Goal: Task Accomplishment & Management: Manage account settings

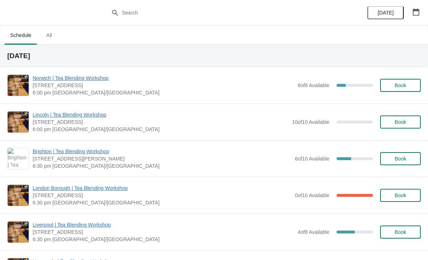
click at [93, 186] on span "London Borough | Tea Blending Workshop" at bounding box center [162, 187] width 259 height 7
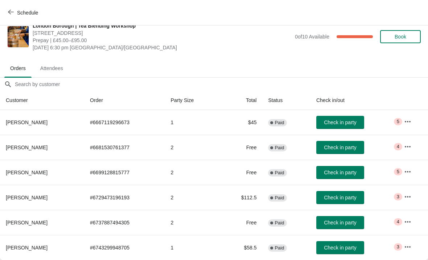
scroll to position [11, 0]
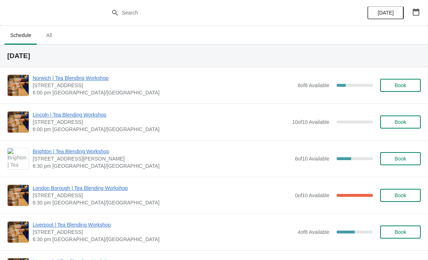
click at [70, 189] on span "London Borough | Tea Blending Workshop" at bounding box center [162, 187] width 259 height 7
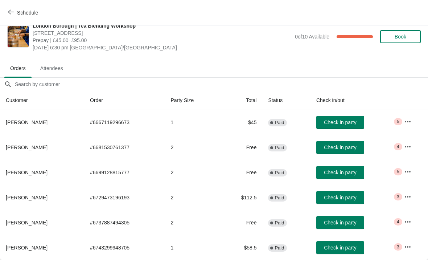
scroll to position [11, 0]
click at [56, 66] on span "Attendees" at bounding box center [51, 68] width 34 height 13
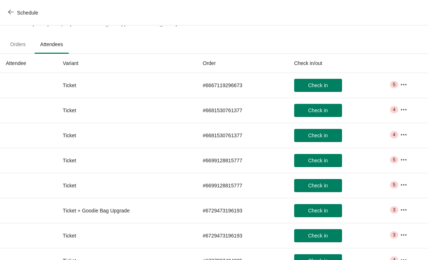
click at [20, 43] on span "Orders" at bounding box center [17, 44] width 27 height 13
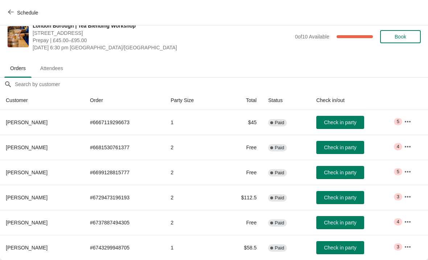
click at [414, 118] on button "button" at bounding box center [407, 121] width 13 height 13
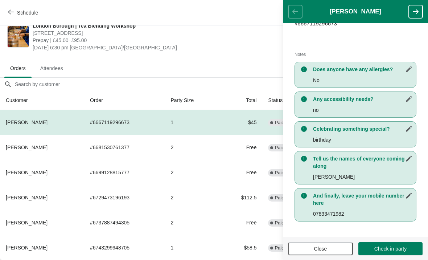
scroll to position [133, 0]
click at [413, 10] on icon "button" at bounding box center [415, 11] width 7 height 7
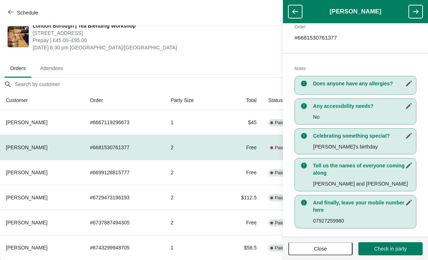
scroll to position [125, 0]
click at [416, 15] on icon "button" at bounding box center [415, 11] width 7 height 7
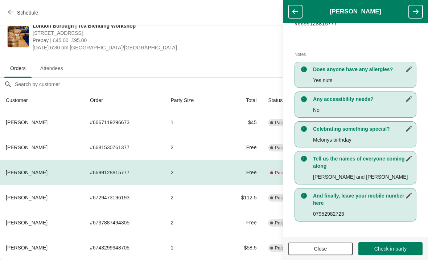
scroll to position [133, 0]
click at [416, 6] on button "button" at bounding box center [416, 11] width 14 height 13
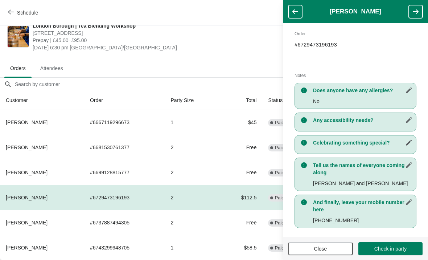
scroll to position [118, 0]
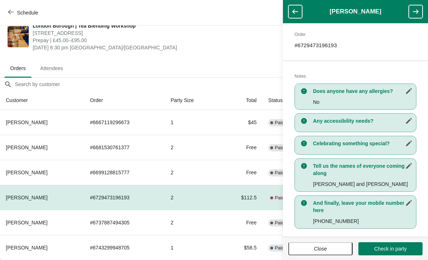
click at [416, 12] on icon "button" at bounding box center [415, 11] width 7 height 7
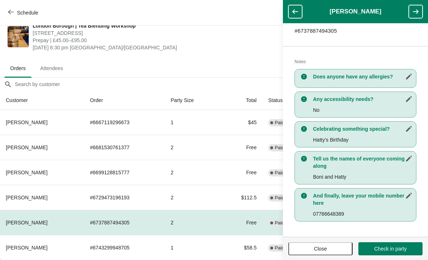
scroll to position [125, 0]
click at [417, 9] on icon "button" at bounding box center [415, 11] width 7 height 7
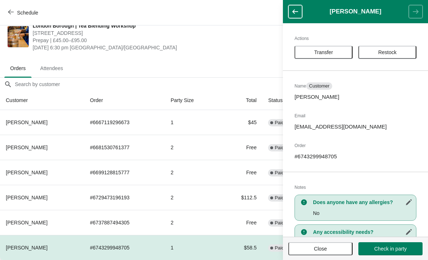
scroll to position [0, 0]
click at [298, 17] on button "button" at bounding box center [295, 11] width 14 height 13
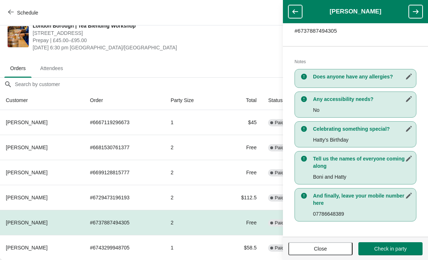
scroll to position [125, 0]
click at [292, 10] on icon "button" at bounding box center [295, 11] width 7 height 7
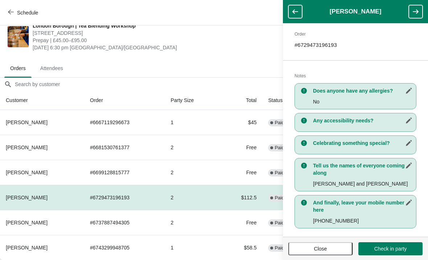
scroll to position [118, 0]
click at [298, 13] on icon "button" at bounding box center [295, 11] width 7 height 7
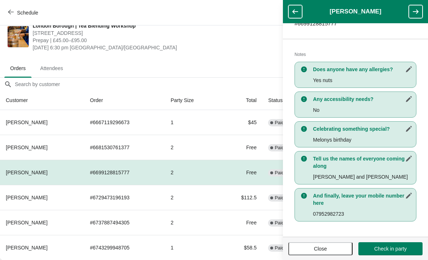
scroll to position [133, 0]
click at [289, 8] on button "button" at bounding box center [295, 11] width 14 height 13
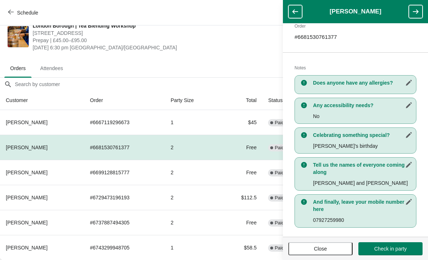
scroll to position [125, 0]
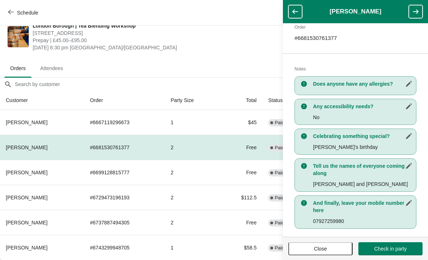
click at [231, 44] on span "Prepay | £45.00–£95.00" at bounding box center [162, 40] width 259 height 7
click at [327, 249] on span "Close" at bounding box center [320, 248] width 13 height 6
